Goal: Task Accomplishment & Management: Manage account settings

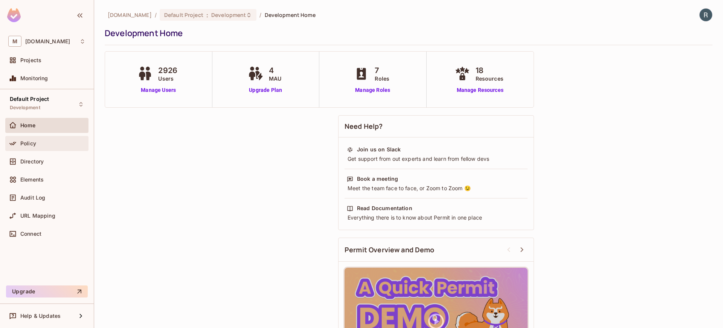
click at [38, 143] on div "Policy" at bounding box center [52, 143] width 65 height 6
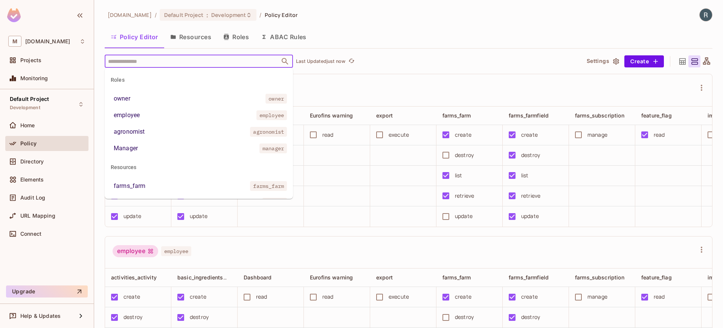
click at [132, 61] on input "text" at bounding box center [192, 61] width 172 height 13
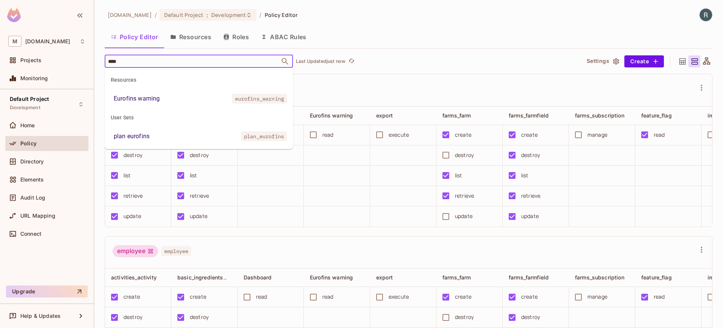
type input "*****"
click at [141, 101] on div "Eurofins warning" at bounding box center [137, 98] width 46 height 9
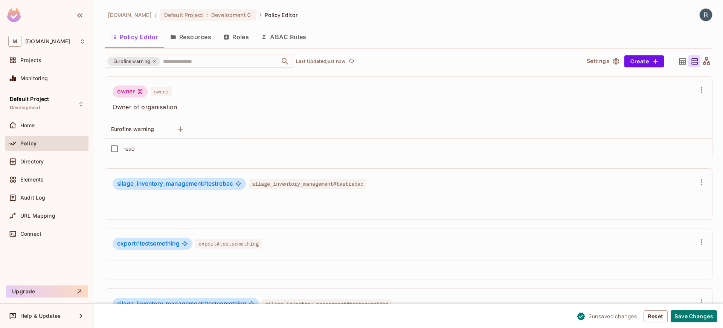
scroll to position [202, 0]
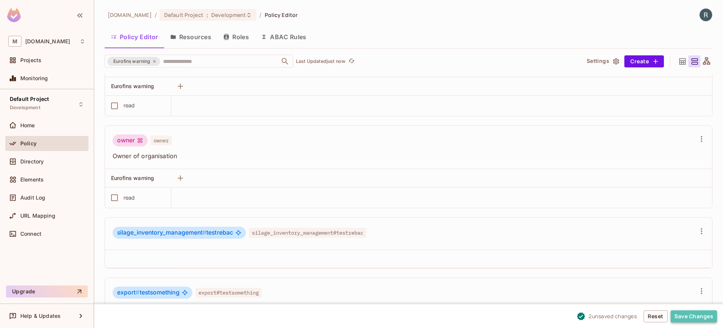
click at [693, 318] on button "Save Changes" at bounding box center [693, 316] width 46 height 12
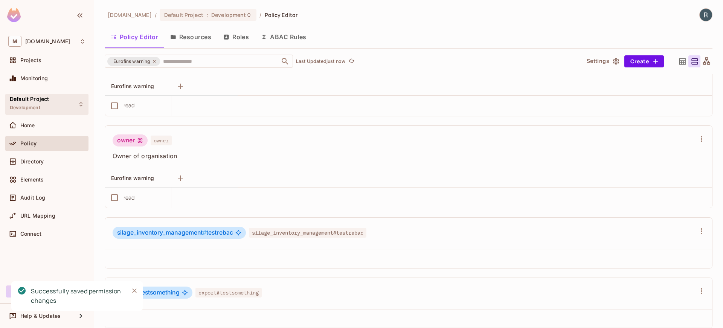
click at [49, 107] on div "Default Project Development" at bounding box center [46, 104] width 83 height 21
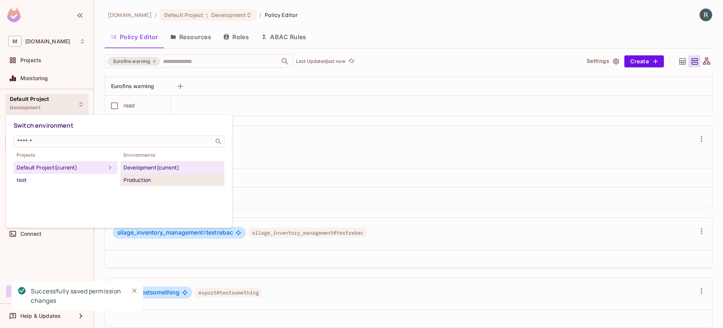
click at [149, 175] on div "Production" at bounding box center [172, 179] width 98 height 9
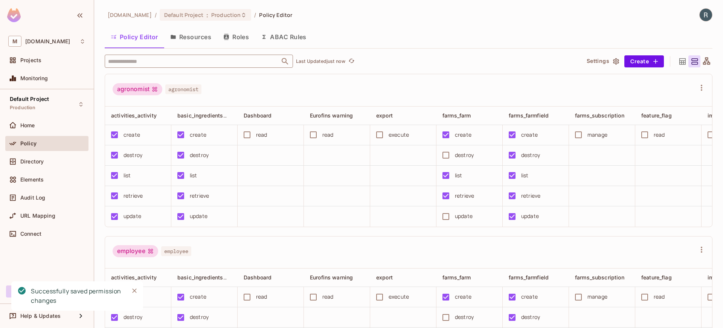
click at [161, 65] on input "text" at bounding box center [192, 61] width 172 height 13
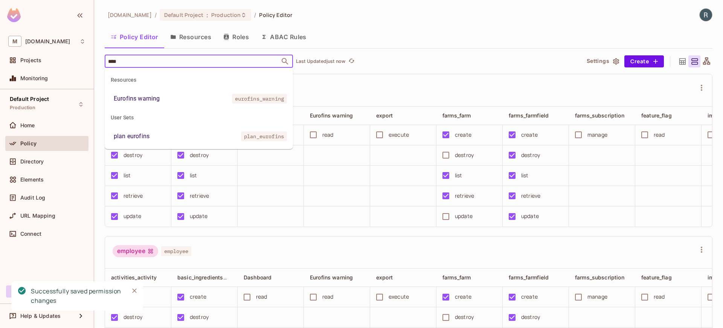
type input "*****"
click at [168, 101] on li "Eurofins warning eurofins_warning" at bounding box center [199, 99] width 188 height 14
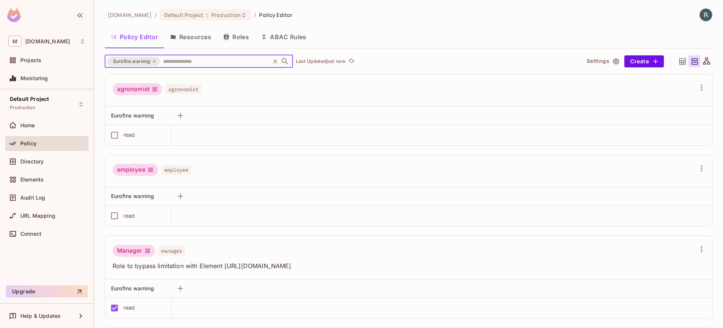
scroll to position [208, 0]
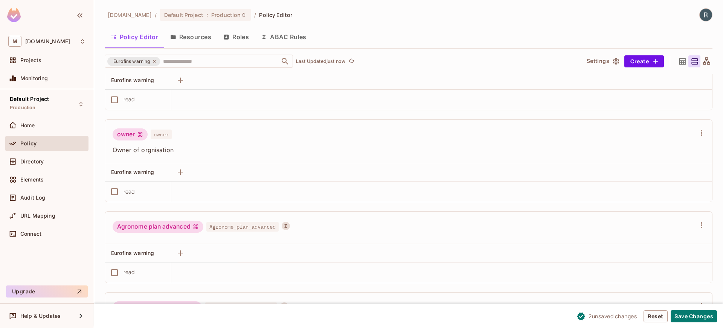
click at [690, 308] on div "2 unsaved change s Reset Save Changes" at bounding box center [408, 316] width 629 height 24
click at [690, 314] on button "Save Changes" at bounding box center [693, 316] width 46 height 12
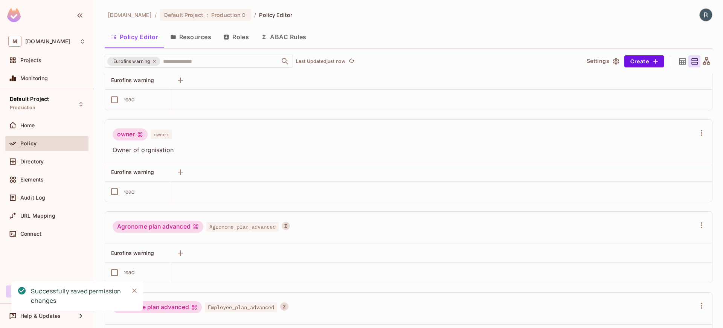
scroll to position [210, 0]
